Goal: Obtain resource: Download file/media

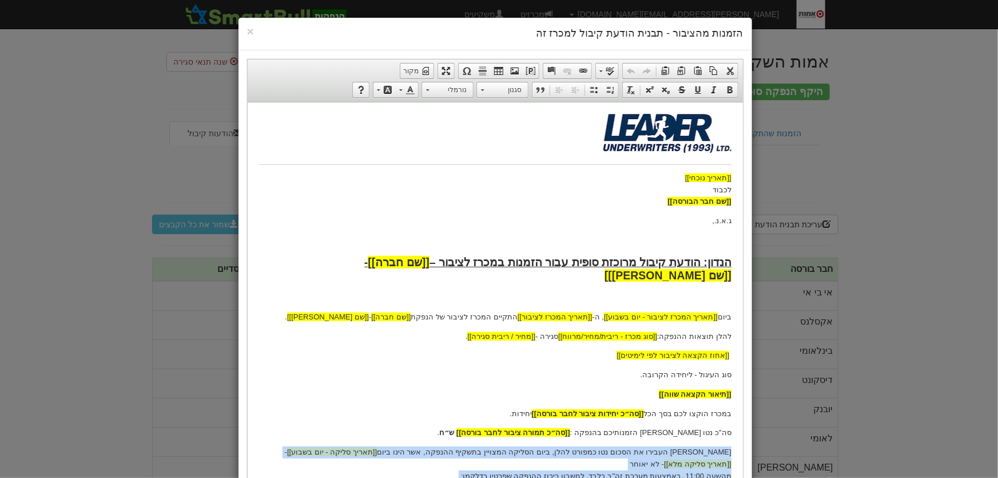
scroll to position [303, 0]
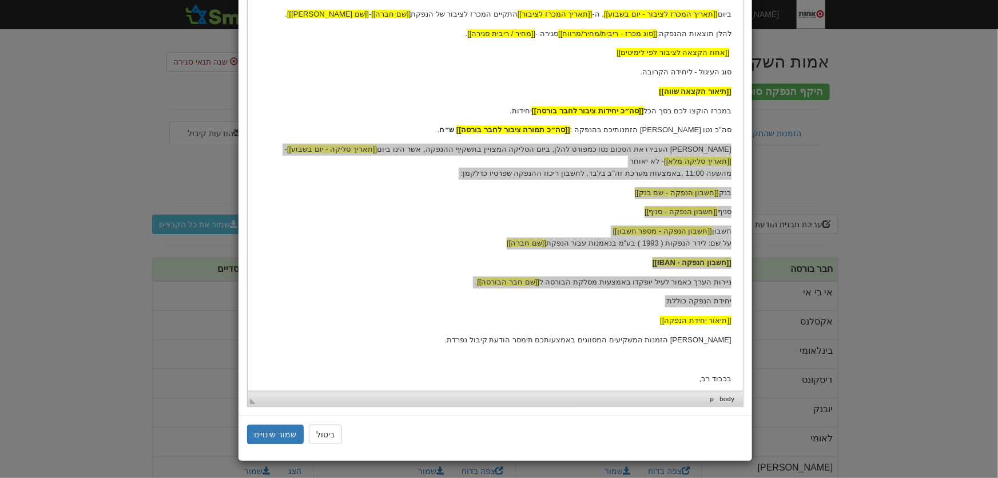
click at [895, 185] on div "× הזמנות מהציבור - תבנית הודעת קיבול למכרז זה עורך טקסט עשיר, template_body סרג…" at bounding box center [499, 239] width 998 height 478
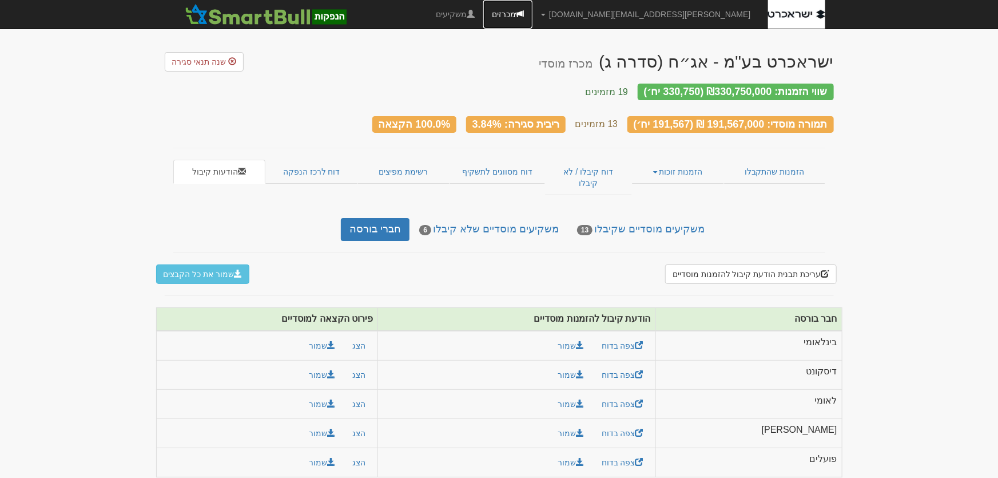
click at [533, 17] on link "מכרזים" at bounding box center [507, 14] width 49 height 29
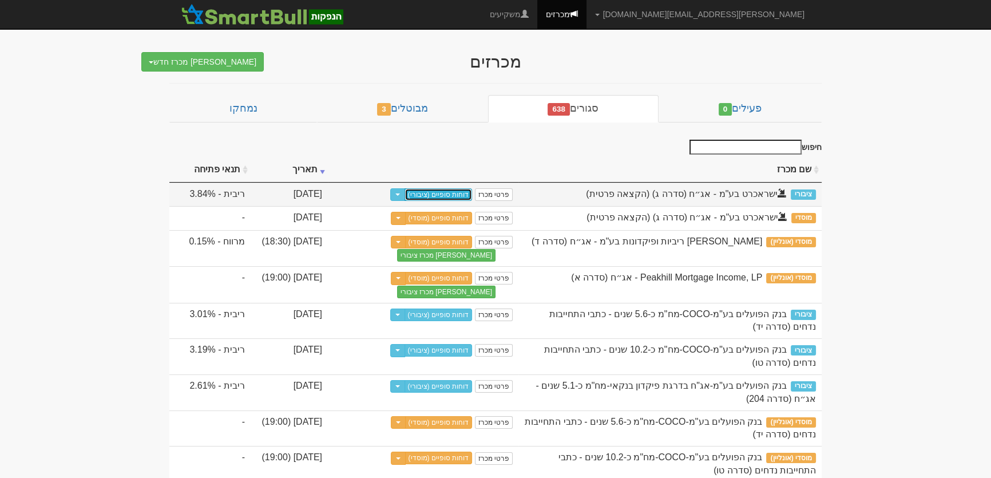
click at [451, 192] on link "דוחות סופיים (ציבורי)" at bounding box center [438, 194] width 68 height 13
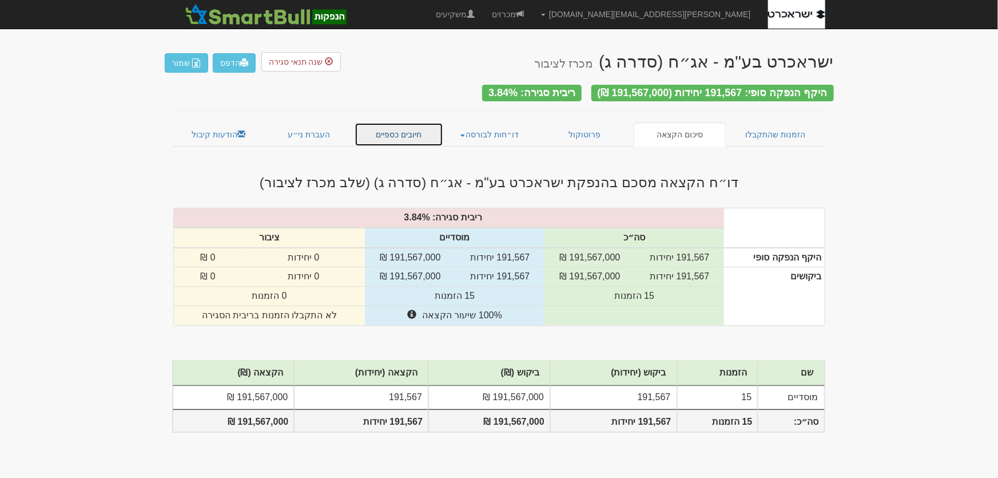
click at [401, 126] on link "חיובים כספיים" at bounding box center [399, 134] width 89 height 24
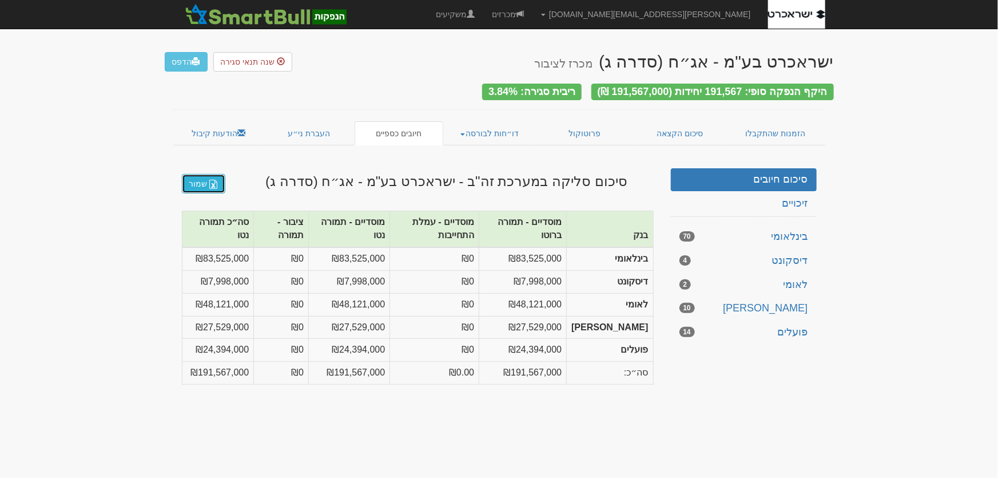
click at [196, 180] on link "שמור" at bounding box center [203, 183] width 43 height 19
